Goal: Transaction & Acquisition: Purchase product/service

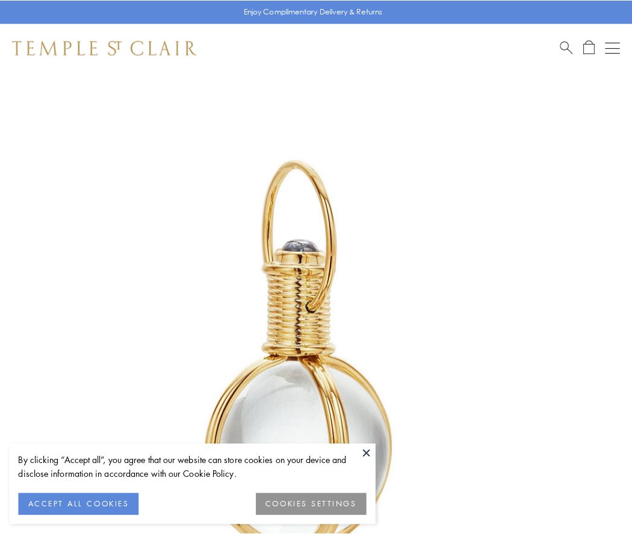
scroll to position [314, 0]
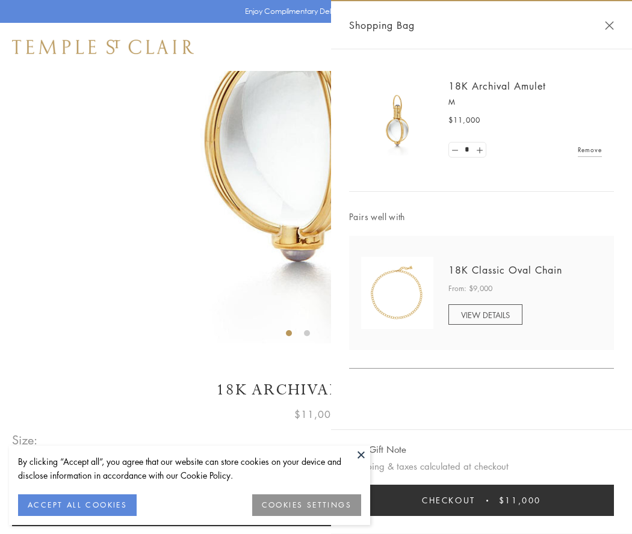
click at [481, 501] on button "Checkout $11,000" at bounding box center [481, 500] width 265 height 31
